Goal: Information Seeking & Learning: Learn about a topic

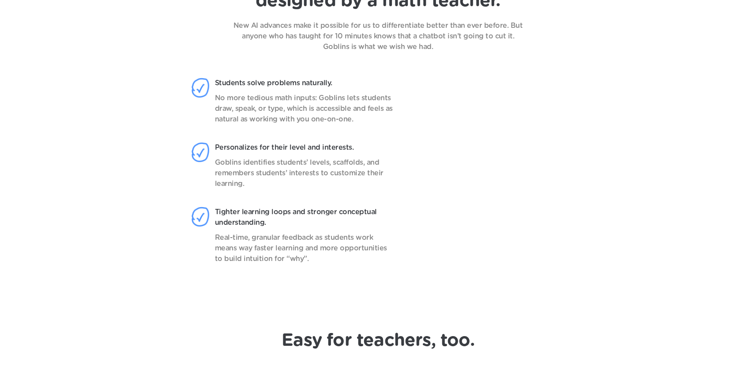
scroll to position [756, 0]
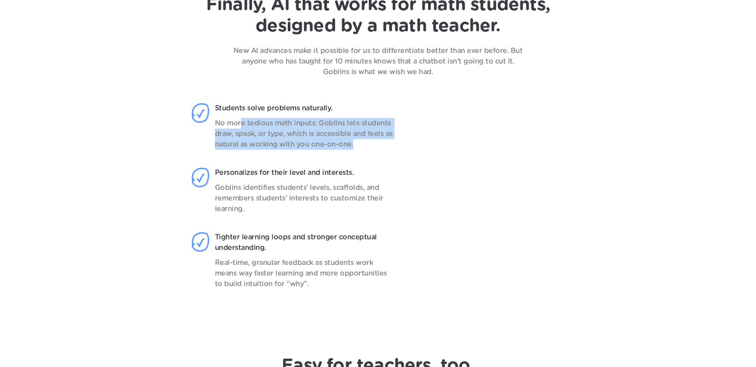
drag, startPoint x: 242, startPoint y: 126, endPoint x: 223, endPoint y: 124, distance: 18.2
click at [240, 126] on div "Students solve problems naturally. No more tedious math inputs: Goblins lets st…" at bounding box center [297, 135] width 213 height 64
click at [223, 124] on p "No more tedious math inputs: Goblins lets students draw, speak, or type, which …" at bounding box center [305, 134] width 180 height 32
drag, startPoint x: 223, startPoint y: 124, endPoint x: 363, endPoint y: 146, distance: 142.6
click at [363, 147] on p "No more tedious math inputs: Goblins lets students draw, speak, or type, which …" at bounding box center [305, 134] width 180 height 32
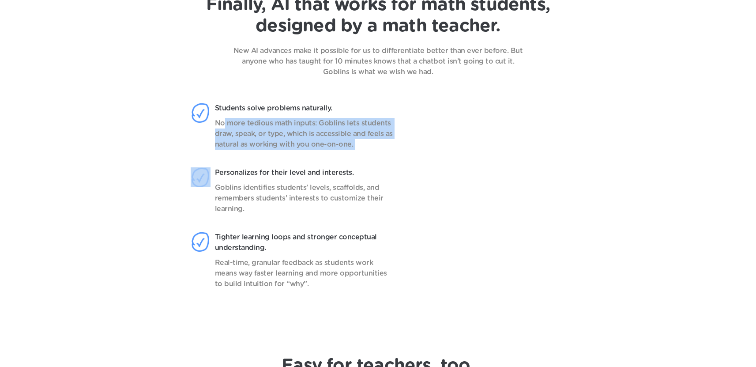
click at [363, 146] on p "No more tedious math inputs: Goblins lets students draw, speak, or type, which …" at bounding box center [305, 134] width 180 height 32
drag, startPoint x: 361, startPoint y: 145, endPoint x: 217, endPoint y: 121, distance: 145.5
click at [217, 121] on p "No more tedious math inputs: Goblins lets students draw, speak, or type, which …" at bounding box center [305, 134] width 180 height 32
drag, startPoint x: 217, startPoint y: 121, endPoint x: 351, endPoint y: 143, distance: 136.0
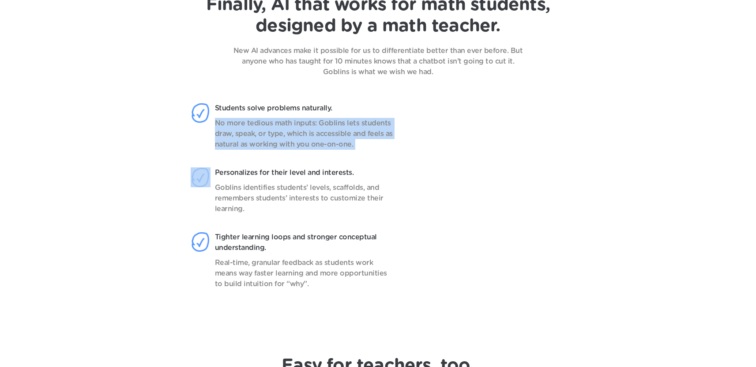
click at [351, 143] on p "No more tedious math inputs: Goblins lets students draw, speak, or type, which …" at bounding box center [305, 134] width 180 height 32
